Goal: Transaction & Acquisition: Book appointment/travel/reservation

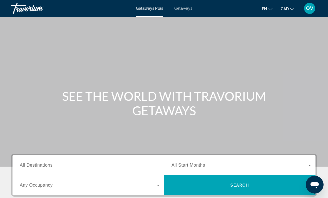
click at [185, 9] on span "Getaways" at bounding box center [183, 8] width 18 height 4
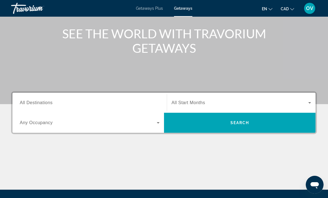
click at [128, 103] on input "Destination All Destinations" at bounding box center [90, 103] width 140 height 7
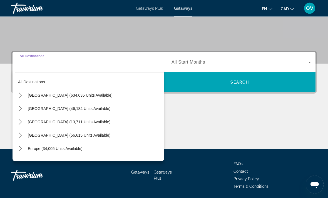
scroll to position [105, 0]
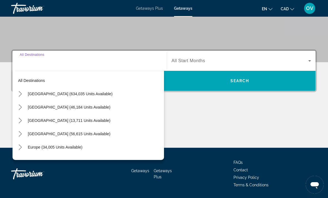
click at [105, 133] on span "[GEOGRAPHIC_DATA] (56,615 units available)" at bounding box center [69, 134] width 83 height 4
type input "**********"
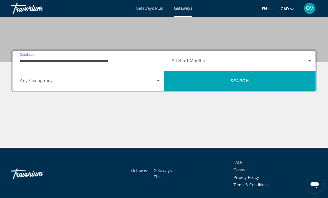
click at [241, 85] on span "Search" at bounding box center [239, 80] width 151 height 13
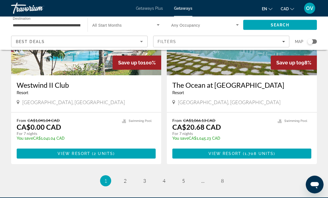
scroll to position [1048, 0]
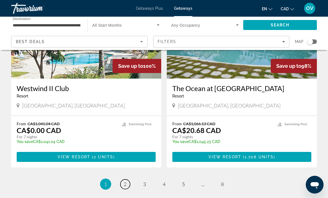
click at [127, 180] on link "page 2" at bounding box center [125, 185] width 10 height 10
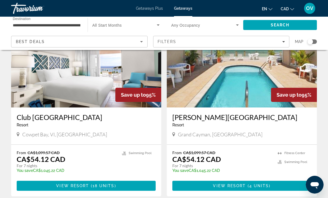
scroll to position [51, 0]
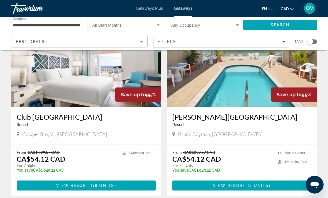
click at [250, 83] on img "Main content" at bounding box center [242, 62] width 150 height 89
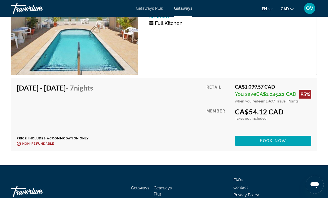
scroll to position [1102, 0]
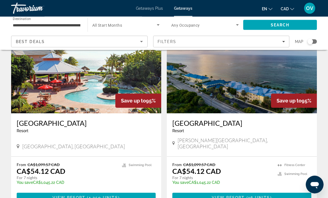
scroll to position [234, 0]
click at [261, 81] on img "Main content" at bounding box center [242, 68] width 150 height 89
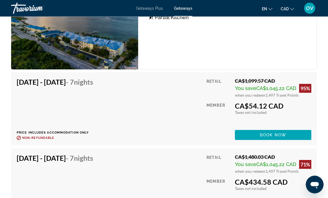
scroll to position [1084, 0]
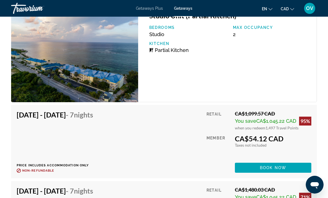
click at [283, 168] on span "Book now" at bounding box center [273, 168] width 26 height 4
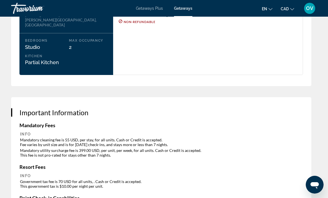
scroll to position [881, 0]
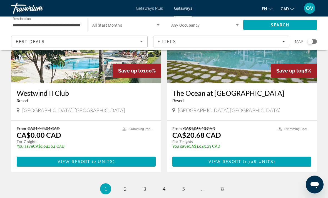
scroll to position [1078, 0]
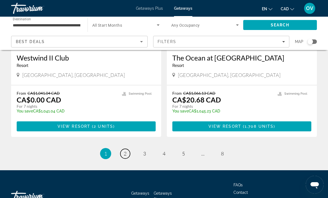
click at [122, 149] on link "page 2" at bounding box center [125, 154] width 10 height 10
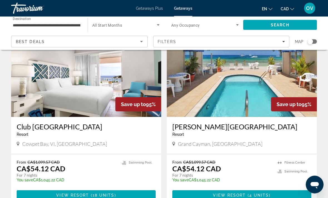
scroll to position [41, 0]
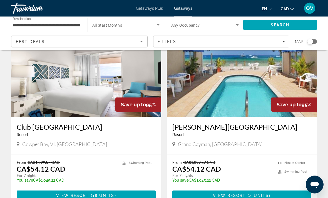
click at [129, 82] on img "Main content" at bounding box center [86, 73] width 150 height 89
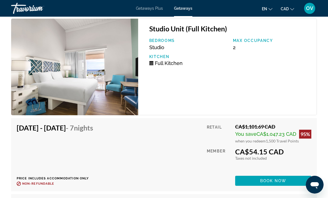
scroll to position [1173, 0]
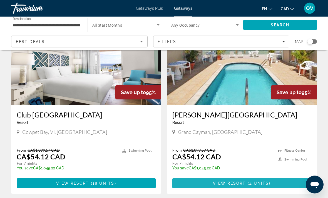
scroll to position [43, 0]
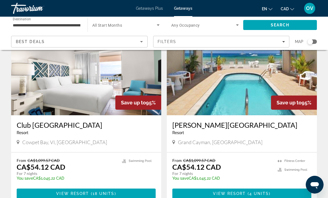
click at [260, 100] on img "Main content" at bounding box center [242, 70] width 150 height 89
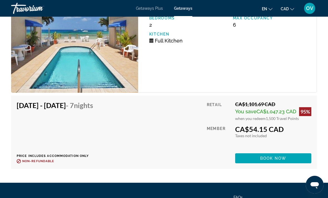
scroll to position [1102, 0]
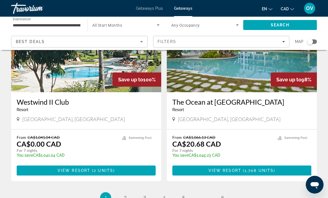
scroll to position [1035, 0]
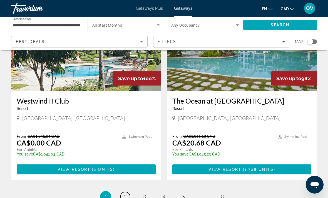
click at [127, 192] on link "page 2" at bounding box center [125, 197] width 10 height 10
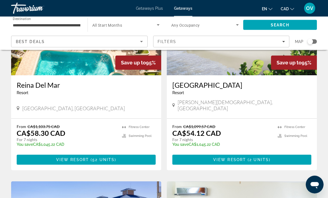
scroll to position [469, 0]
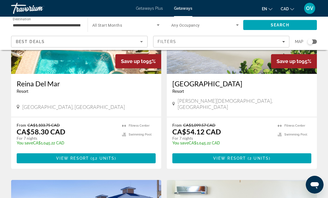
click at [241, 156] on span "View Resort" at bounding box center [229, 158] width 33 height 4
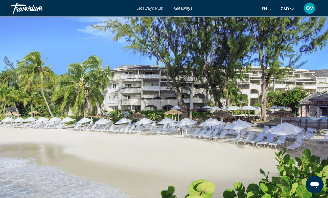
scroll to position [36, 0]
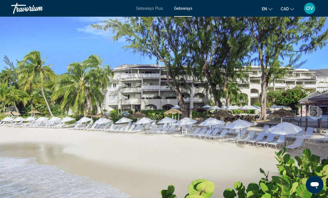
click at [313, 114] on icon "Next image" at bounding box center [315, 113] width 7 height 7
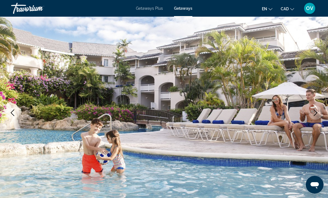
click at [317, 116] on button "Next image" at bounding box center [316, 113] width 14 height 14
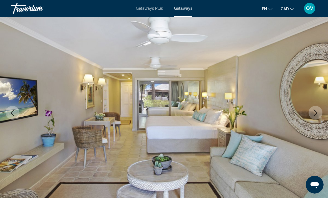
click at [315, 115] on icon "Next image" at bounding box center [315, 113] width 7 height 7
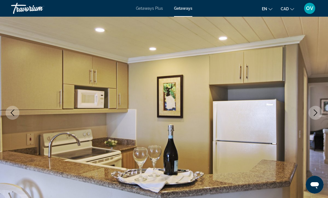
click at [316, 116] on icon "Next image" at bounding box center [315, 113] width 7 height 7
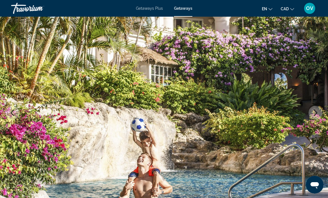
click at [318, 121] on img "Main content" at bounding box center [164, 113] width 328 height 264
click at [314, 116] on button "Next image" at bounding box center [316, 113] width 14 height 14
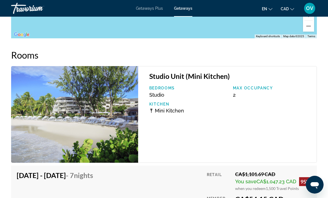
scroll to position [1069, 0]
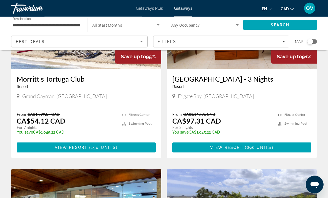
scroll to position [670, 0]
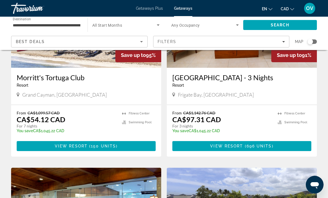
click at [132, 140] on span "Main content" at bounding box center [86, 146] width 139 height 13
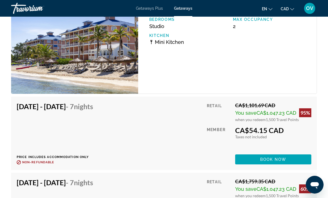
scroll to position [1149, 0]
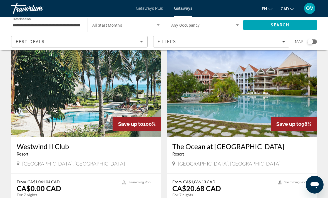
scroll to position [1078, 0]
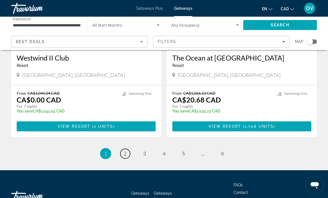
click at [121, 149] on link "page 2" at bounding box center [125, 154] width 10 height 10
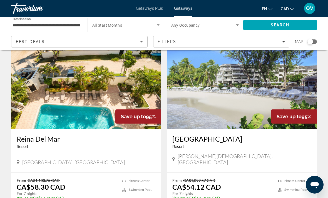
scroll to position [430, 0]
